Goal: Task Accomplishment & Management: Manage account settings

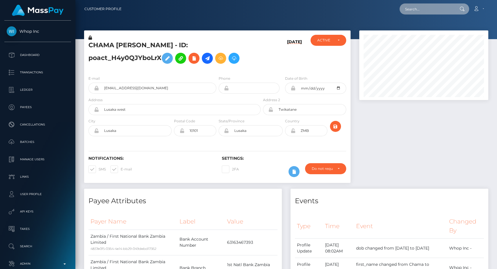
click at [410, 5] on input "text" at bounding box center [426, 8] width 54 height 11
paste input "cbbd52f4-6827-11f0-a026-06178c1a380f"
drag, startPoint x: 412, startPoint y: 12, endPoint x: 364, endPoint y: 13, distance: 47.8
click at [364, 13] on div "cbbd52f4-6827-11f0-a026-06178c1a380f Loading... Loading... Account" at bounding box center [307, 9] width 362 height 12
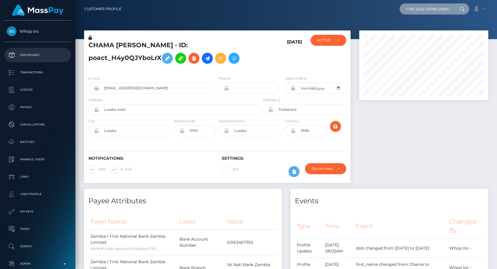
type input "cbbd52f4-6827-11f0-a026-06178c1a380f"
click at [28, 56] on p "Dashboard" at bounding box center [38, 55] width 62 height 9
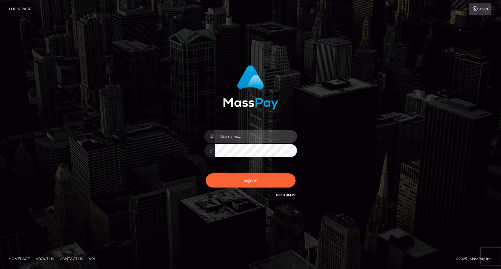
type input "egblue"
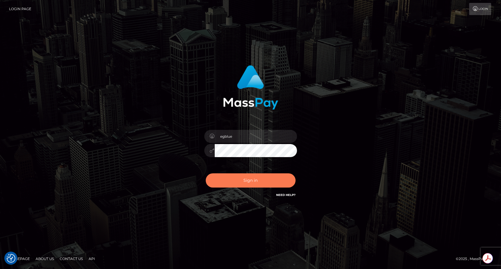
click at [239, 176] on button "Sign in" at bounding box center [251, 180] width 90 height 14
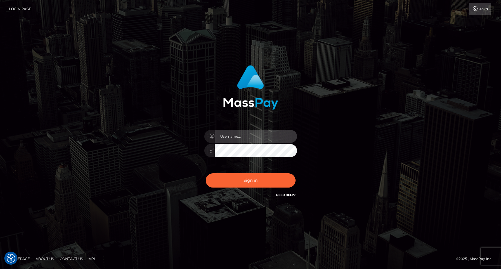
type input "egblue"
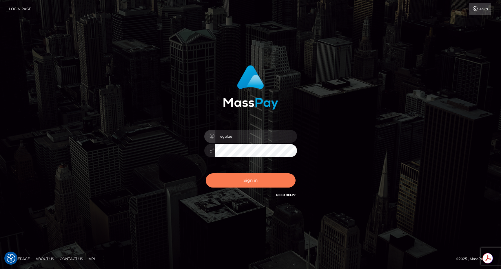
click at [223, 179] on button "Sign in" at bounding box center [251, 180] width 90 height 14
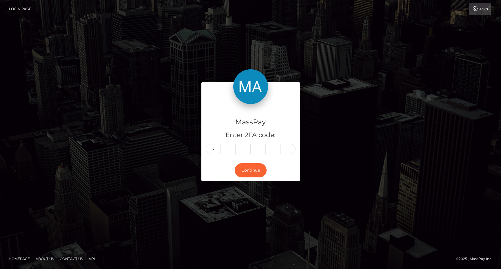
type input "0"
type input "9"
type input "2"
type input "9"
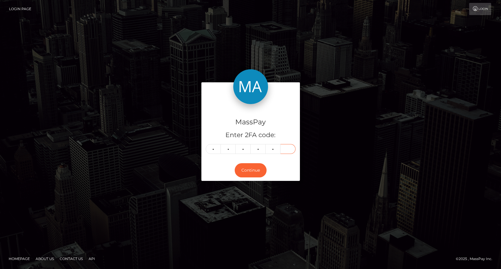
type input "5"
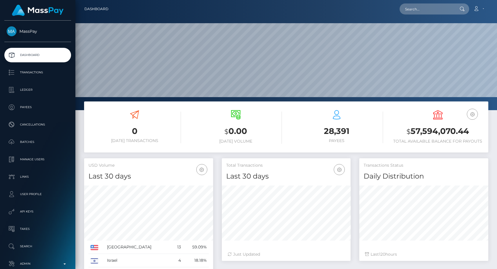
scroll to position [103, 129]
click at [429, 9] on input "text" at bounding box center [426, 8] width 54 height 11
paste input "cbbd52f4-6827-11f0-a026-06178c1a380f"
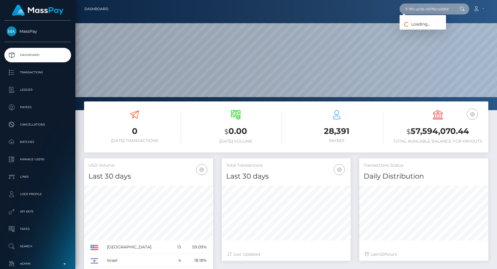
type input "cbbd52f4-6827-11f0-a026-06178c1a380f"
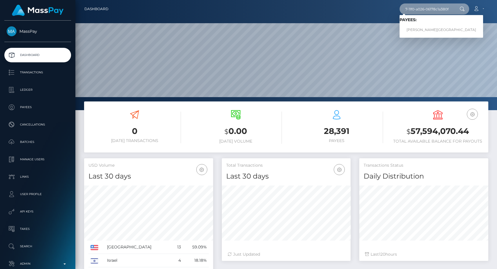
scroll to position [0, 0]
click at [421, 29] on link "[PERSON_NAME][GEOGRAPHIC_DATA]" at bounding box center [440, 30] width 83 height 11
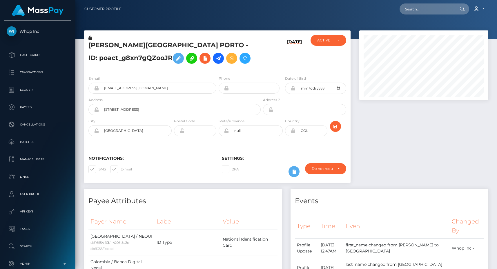
scroll to position [340, 0]
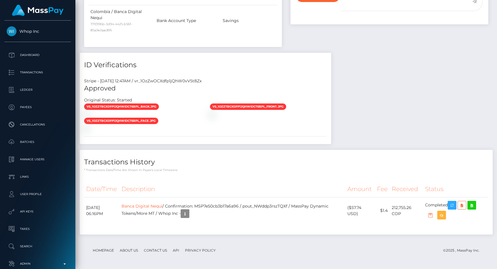
click at [183, 81] on div "Stripe - July 24, 2025 12:47AM / vr_1OzZwOCXdfp1jQhW0vV5t8Zx" at bounding box center [205, 81] width 251 height 6
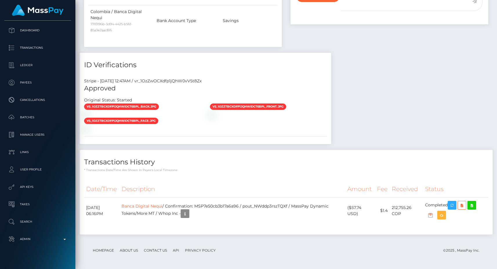
scroll to position [32, 0]
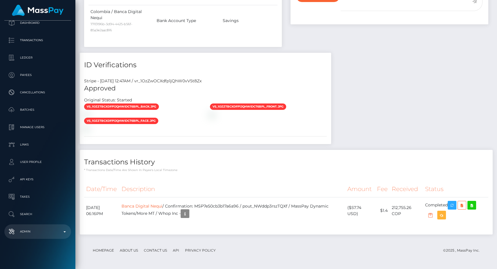
click at [32, 227] on p "Admin" at bounding box center [38, 231] width 62 height 9
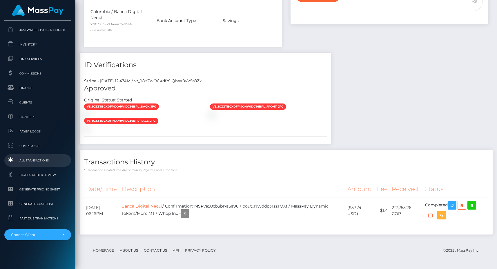
click at [29, 159] on span "All Transactions" at bounding box center [38, 160] width 62 height 7
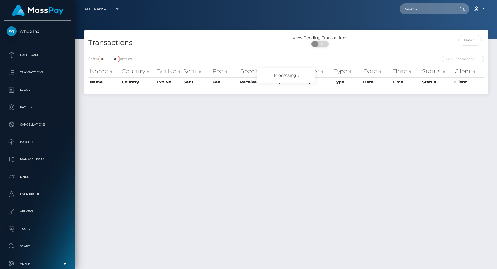
click at [114, 61] on select "10 25 50 100 250 500 1,000 3,500 All" at bounding box center [109, 59] width 22 height 7
select select "250"
click at [99, 56] on select "10 25 50 100 250 500 1,000 3,500 All" at bounding box center [109, 59] width 22 height 7
click at [170, 50] on div "Transactions" at bounding box center [185, 43] width 202 height 17
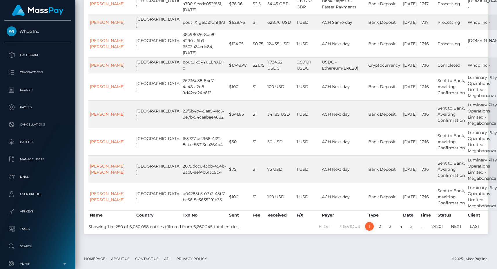
scroll to position [5279, 0]
click at [378, 226] on link "2" at bounding box center [379, 226] width 9 height 9
click at [434, 250] on footer "Homepage About Us Contact Us API Privacy Policy © 2025 , MassPay Inc." at bounding box center [285, 259] width 421 height 20
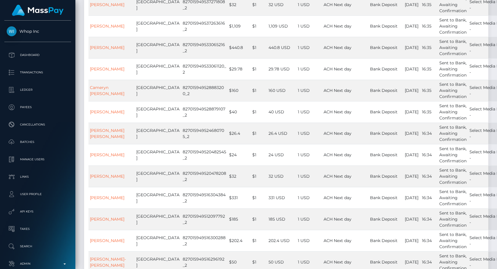
scroll to position [5180, 0]
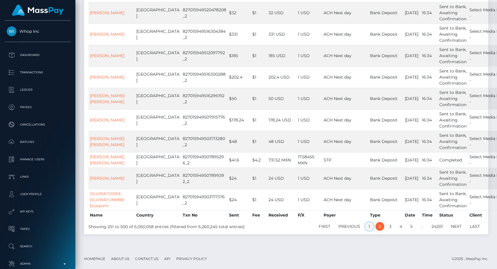
click at [368, 223] on link "1" at bounding box center [369, 226] width 9 height 9
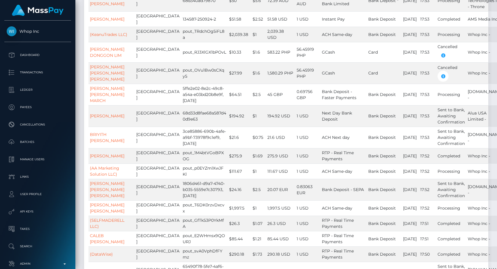
scroll to position [0, 0]
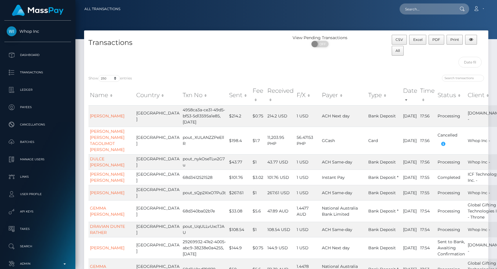
click at [255, 47] on h4 "Transactions" at bounding box center [184, 43] width 193 height 10
click at [39, 261] on p "Admin" at bounding box center [38, 263] width 62 height 9
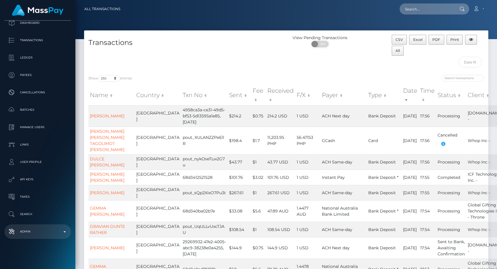
scroll to position [32, 0]
click at [32, 229] on p "Admin" at bounding box center [38, 231] width 62 height 9
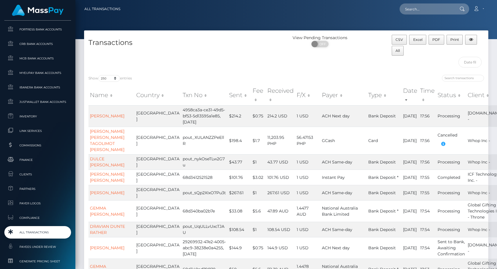
scroll to position [308, 0]
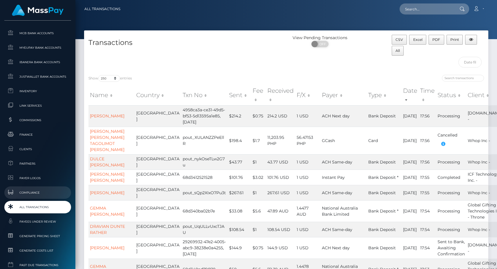
click at [34, 189] on span "Compliance" at bounding box center [38, 192] width 62 height 7
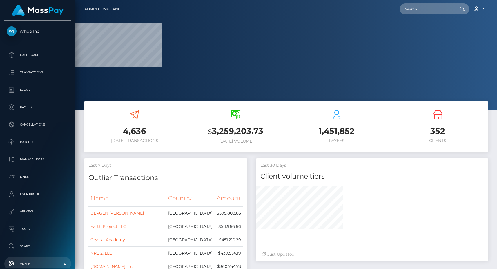
select select
